Goal: Task Accomplishment & Management: Use online tool/utility

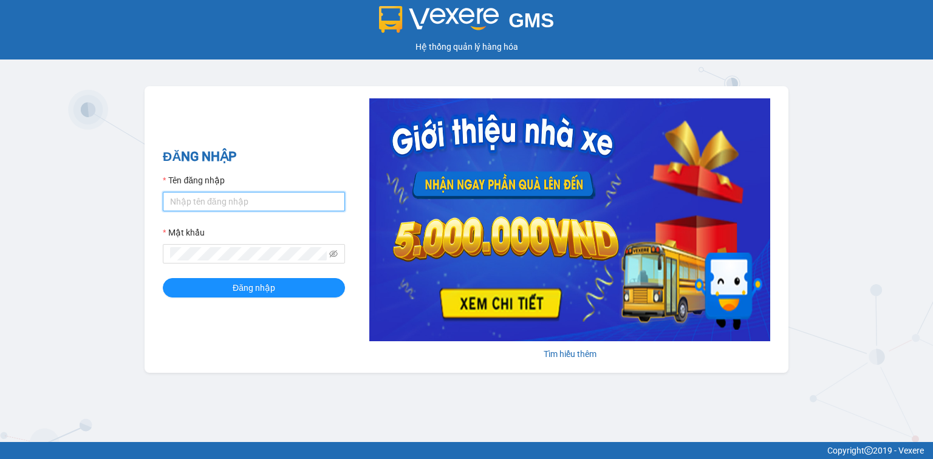
click at [260, 196] on input "Tên đăng nhập" at bounding box center [254, 201] width 182 height 19
type input "hocviecdn.hhg"
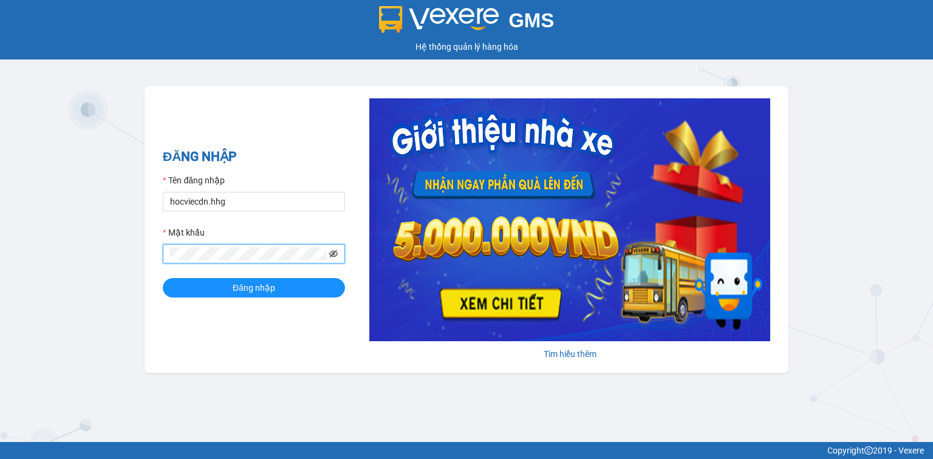
click at [330, 255] on icon "eye-invisible" at bounding box center [333, 254] width 9 height 9
click at [268, 282] on span "Đăng nhập" at bounding box center [254, 287] width 43 height 13
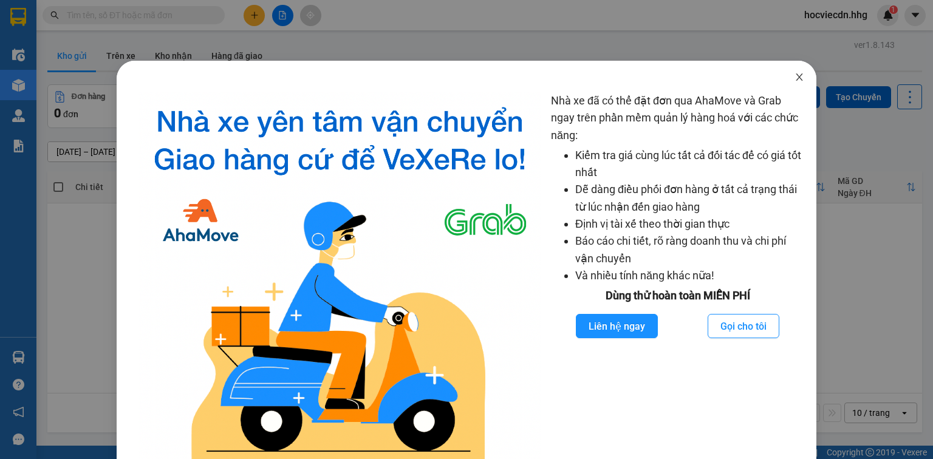
click at [795, 76] on icon "close" at bounding box center [800, 77] width 10 height 10
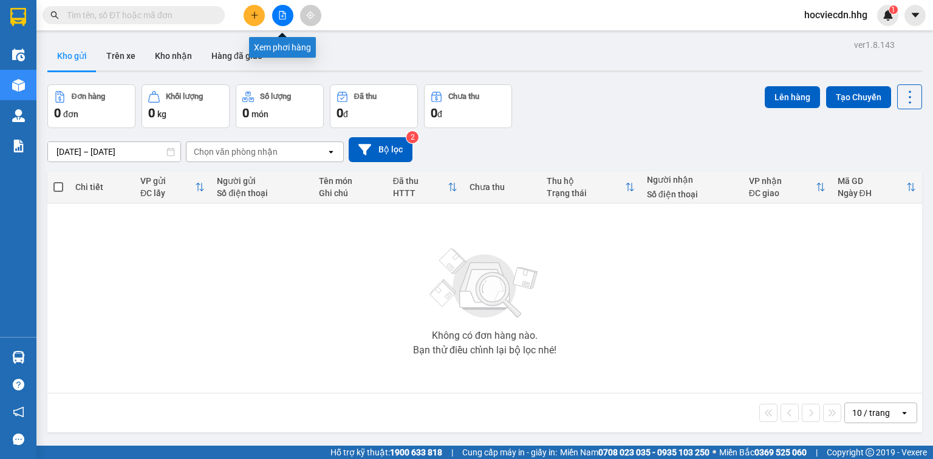
click at [283, 19] on button at bounding box center [282, 15] width 21 height 21
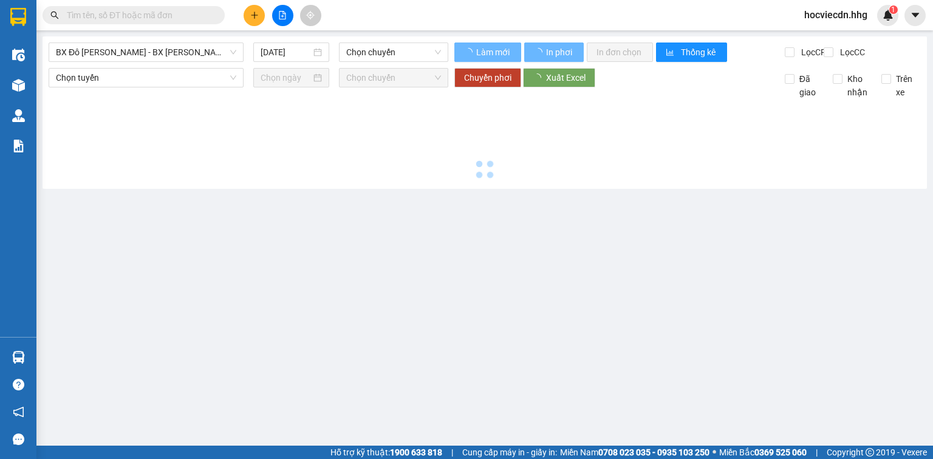
type input "[DATE]"
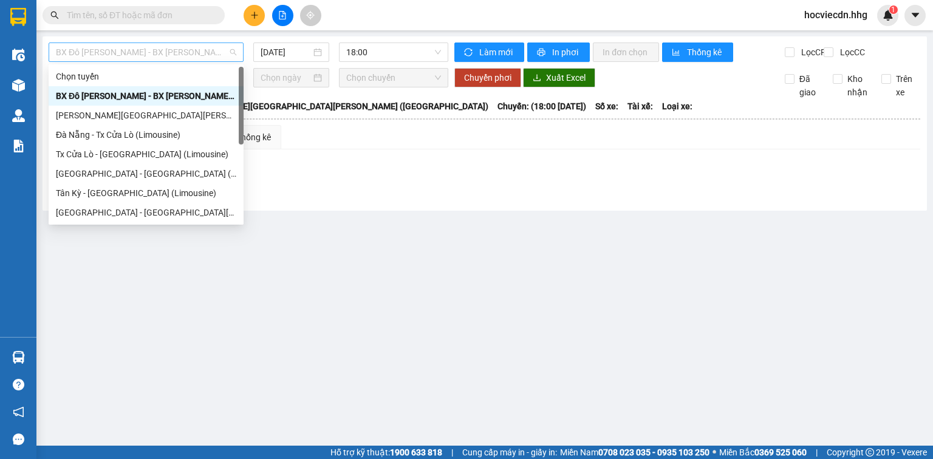
click at [192, 56] on span "BX Đô [PERSON_NAME] - BX [PERSON_NAME][GEOGRAPHIC_DATA][PERSON_NAME] ([GEOGRAPH…" at bounding box center [146, 52] width 180 height 18
click at [129, 193] on div "Tân Kỳ - [GEOGRAPHIC_DATA] (Limousine)" at bounding box center [146, 192] width 180 height 13
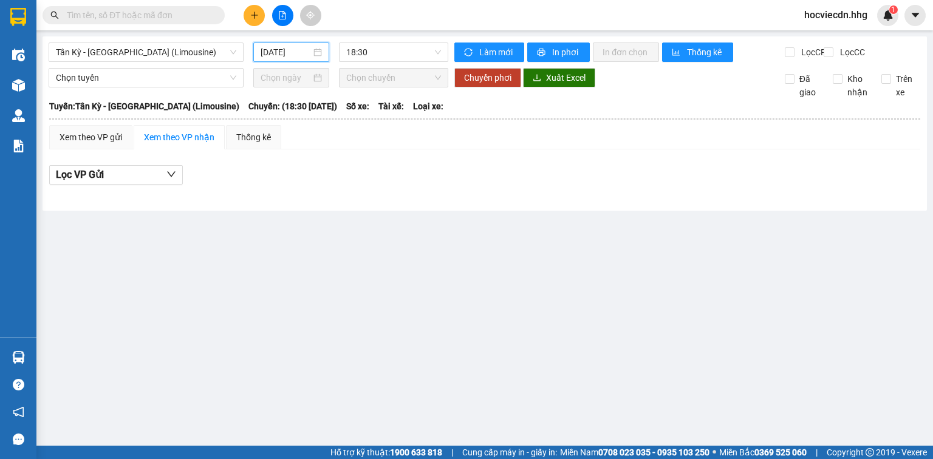
click at [286, 58] on input "[DATE]" at bounding box center [286, 52] width 50 height 13
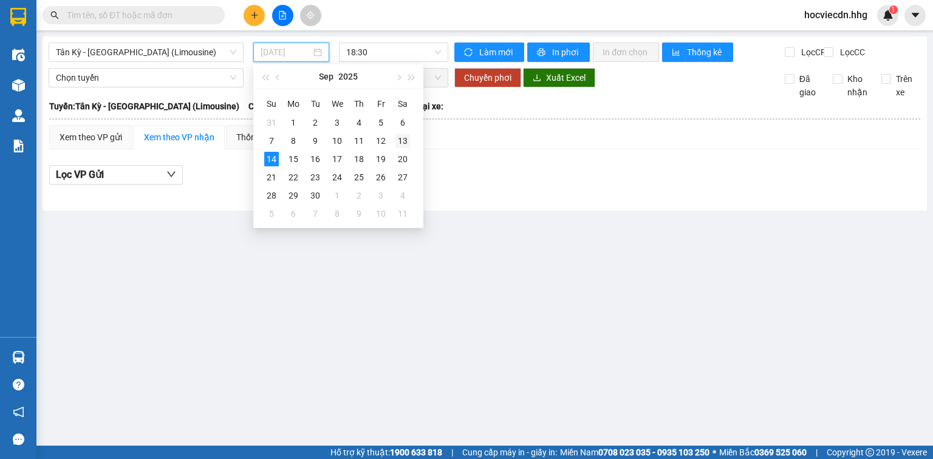
click at [406, 142] on div "13" at bounding box center [402, 141] width 15 height 15
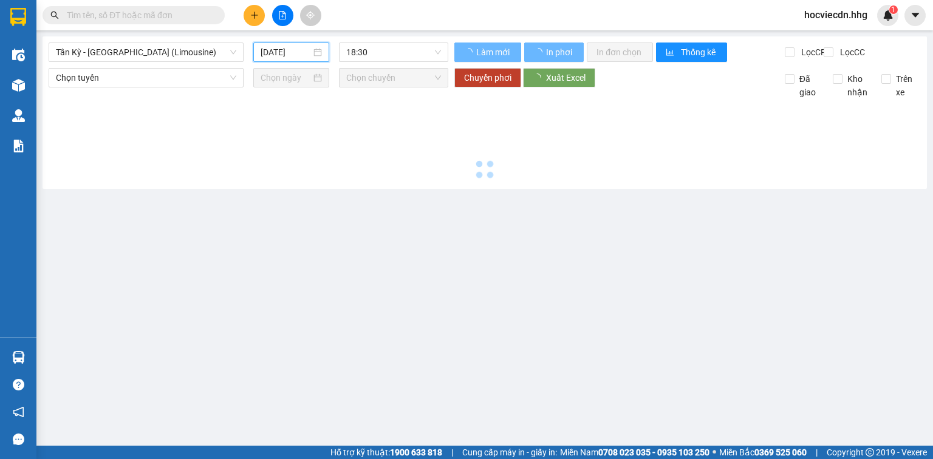
type input "[DATE]"
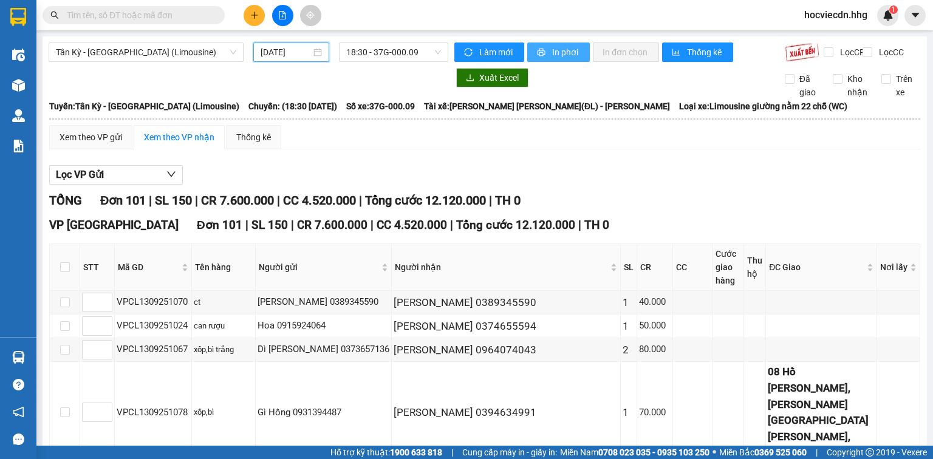
click at [559, 49] on span "In phơi" at bounding box center [566, 52] width 28 height 13
click at [556, 52] on span "In phơi" at bounding box center [566, 52] width 28 height 13
click at [557, 54] on span "In phơi" at bounding box center [566, 52] width 28 height 13
